Goal: Book appointment/travel/reservation

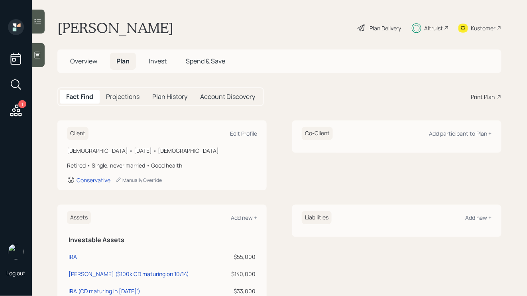
click at [96, 58] on span "Overview" at bounding box center [83, 61] width 27 height 9
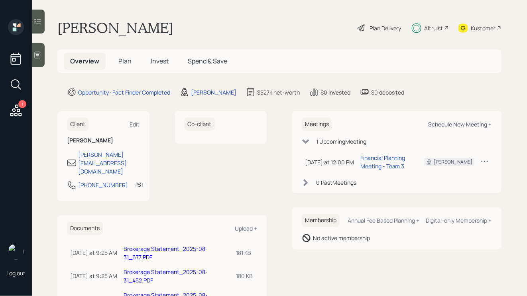
click at [447, 124] on div "Schedule New Meeting +" at bounding box center [459, 124] width 63 height 8
select select "ef6b64e1-8f62-4a74-b865-a7df4b35b836"
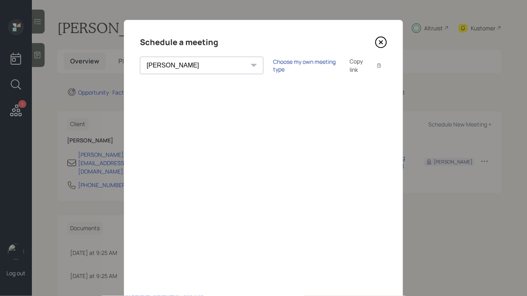
click at [273, 67] on div "Choose my own meeting type" at bounding box center [306, 65] width 67 height 15
click at [373, 44] on div "Schedule a meeting" at bounding box center [263, 42] width 247 height 13
click at [381, 43] on icon at bounding box center [380, 42] width 3 height 3
